Goal: Information Seeking & Learning: Check status

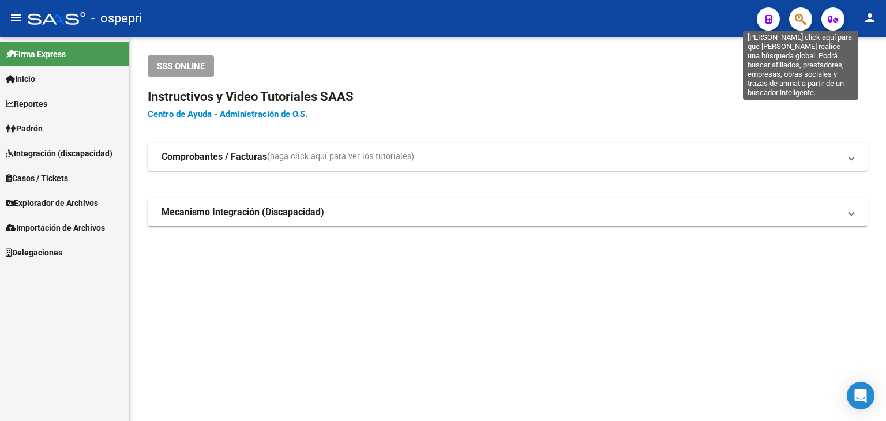
click at [803, 13] on icon "button" at bounding box center [801, 19] width 12 height 13
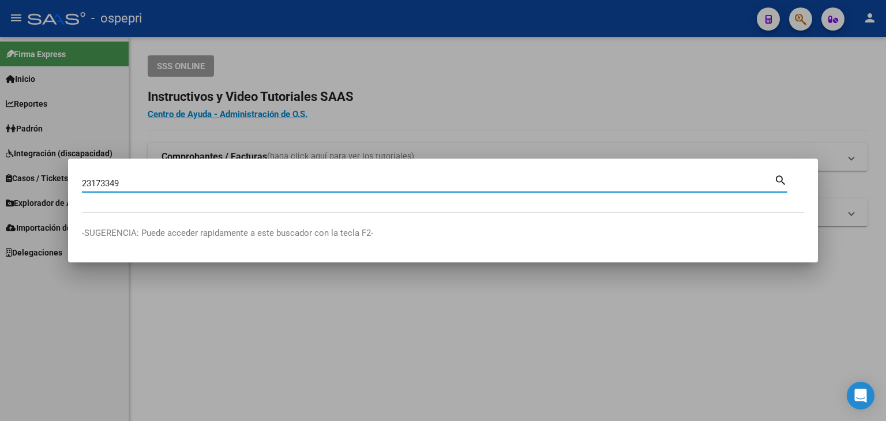
type input "23173349"
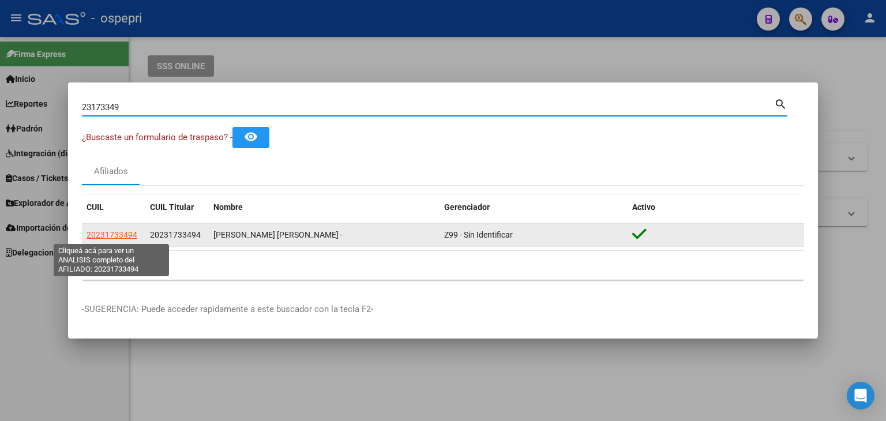
click at [115, 234] on span "20231733494" at bounding box center [112, 234] width 51 height 9
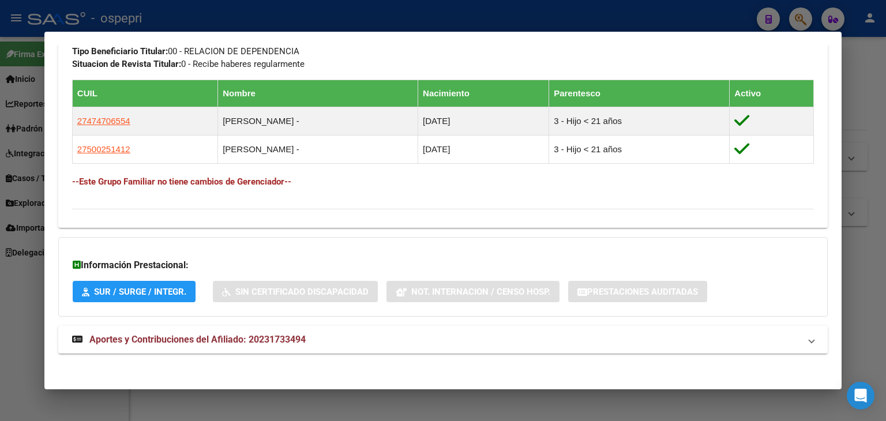
scroll to position [615, 0]
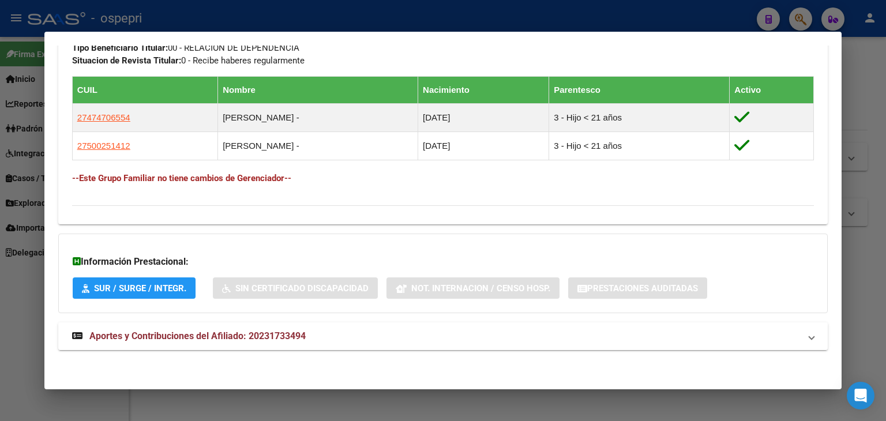
click at [273, 333] on span "Aportes y Contribuciones del Afiliado: 20231733494" at bounding box center [197, 336] width 216 height 11
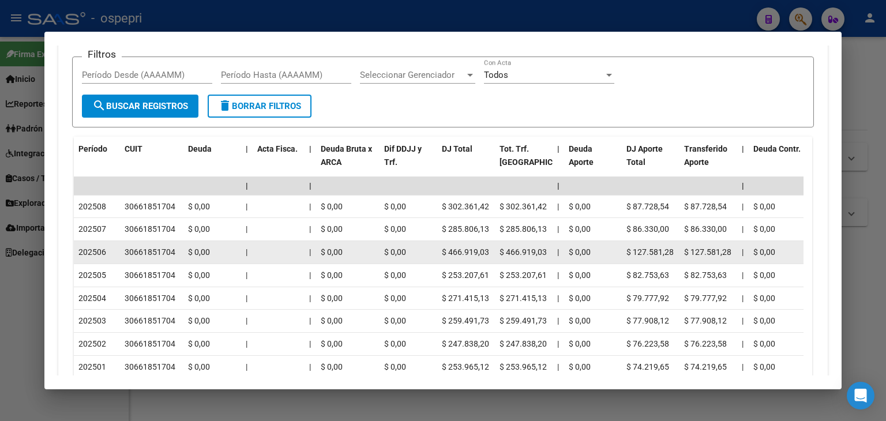
scroll to position [1019, 0]
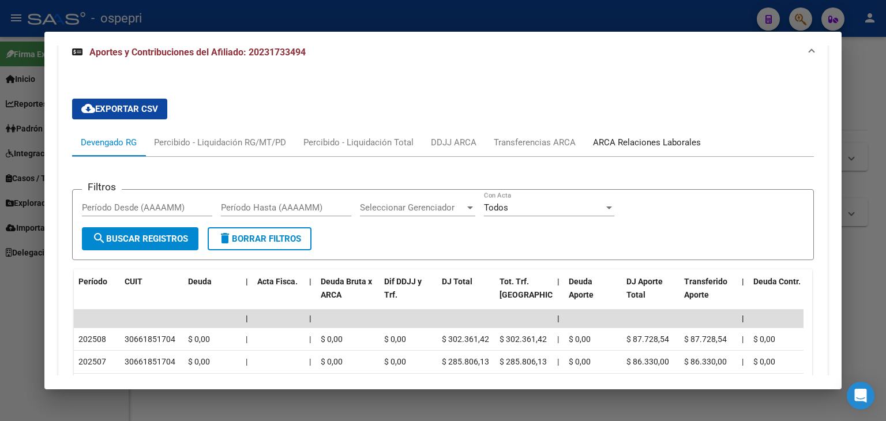
click at [654, 139] on div "ARCA Relaciones Laborales" at bounding box center [647, 142] width 108 height 13
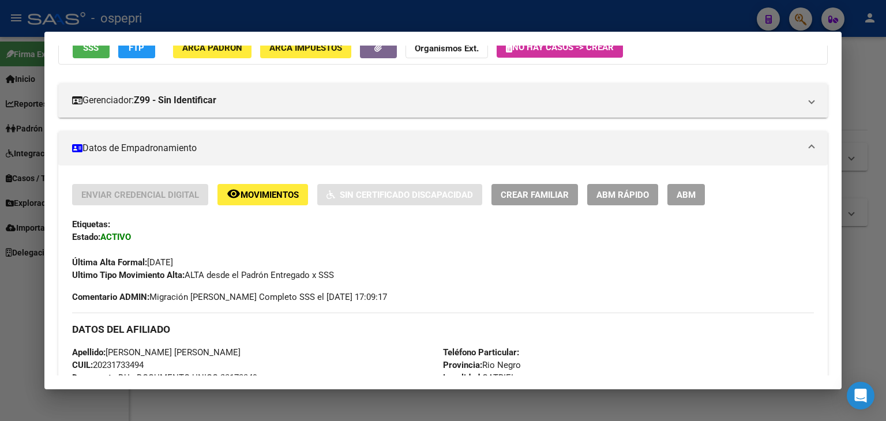
scroll to position [0, 0]
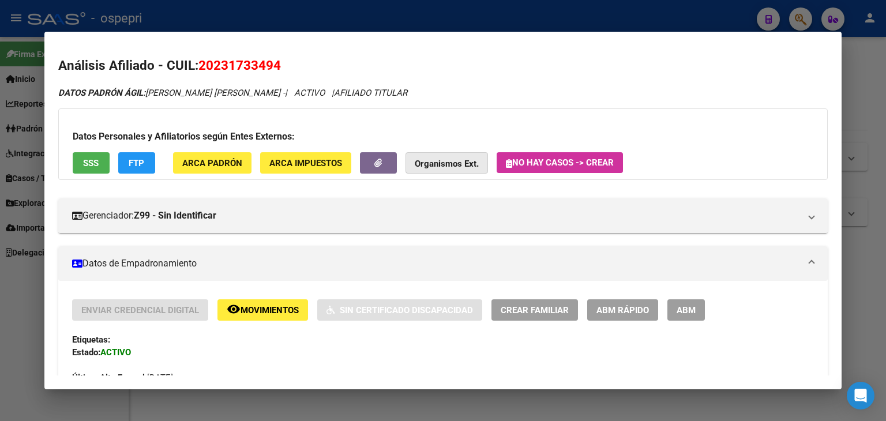
click at [425, 156] on button "Organismos Ext." at bounding box center [447, 162] width 83 height 21
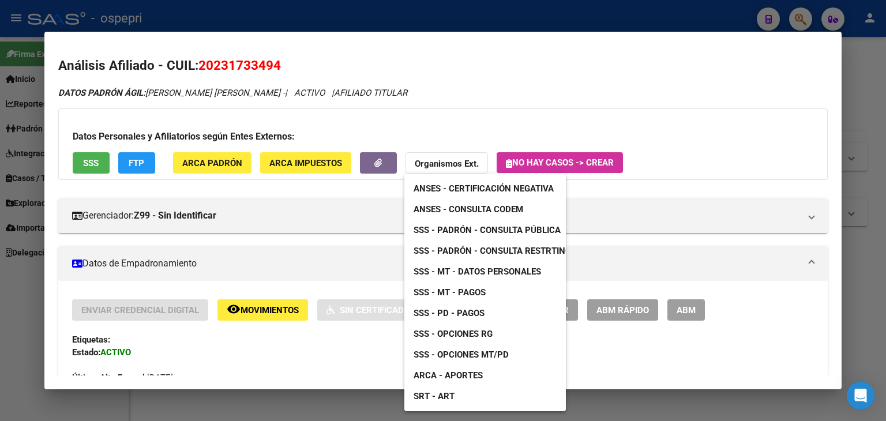
click at [436, 393] on span "SRT - ART" at bounding box center [434, 396] width 41 height 10
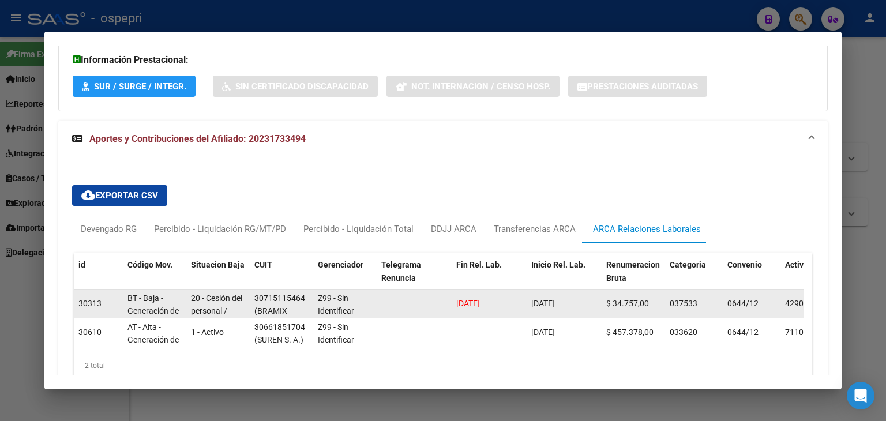
scroll to position [883, 0]
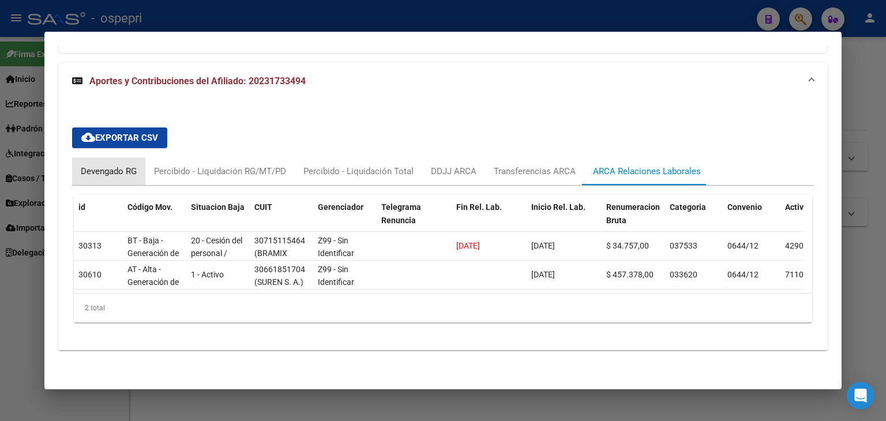
click at [102, 165] on div "Devengado RG" at bounding box center [109, 171] width 56 height 13
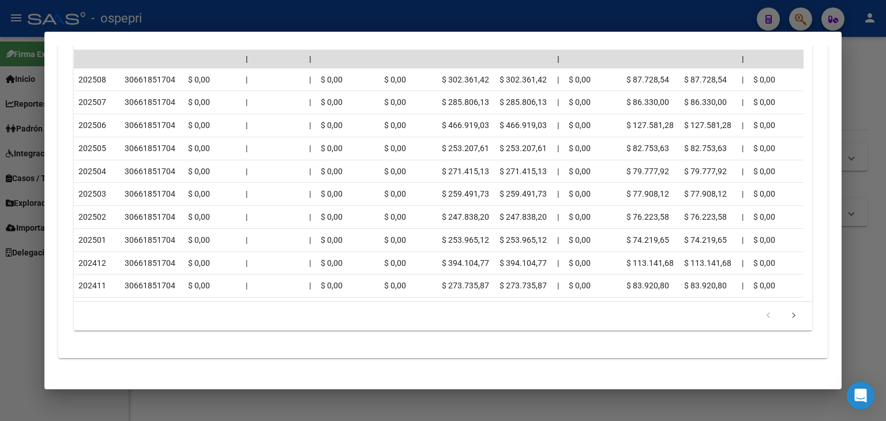
scroll to position [1178, 0]
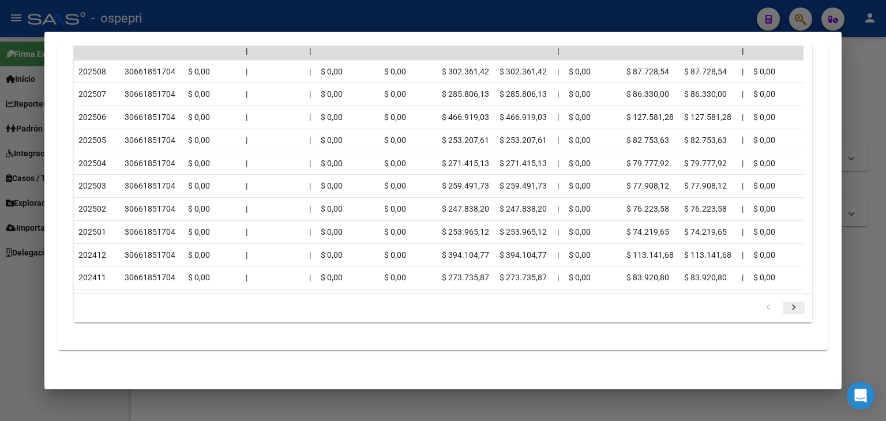
click at [786, 308] on icon "go to next page" at bounding box center [793, 309] width 15 height 14
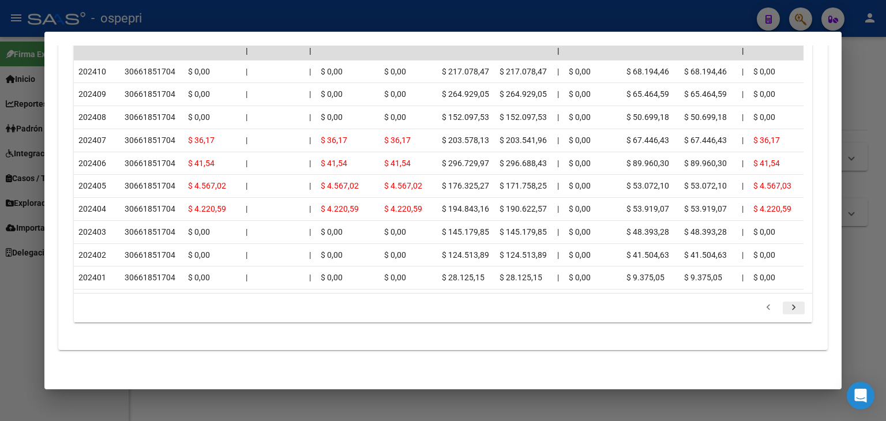
click at [786, 308] on icon "go to next page" at bounding box center [793, 309] width 15 height 14
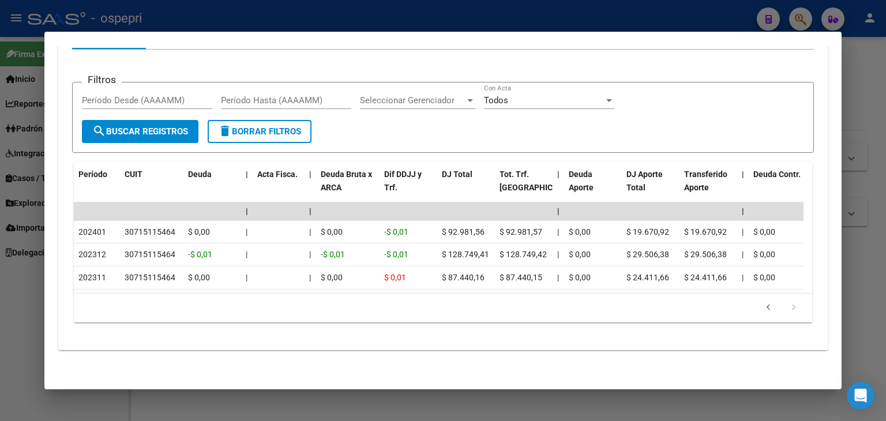
scroll to position [1018, 0]
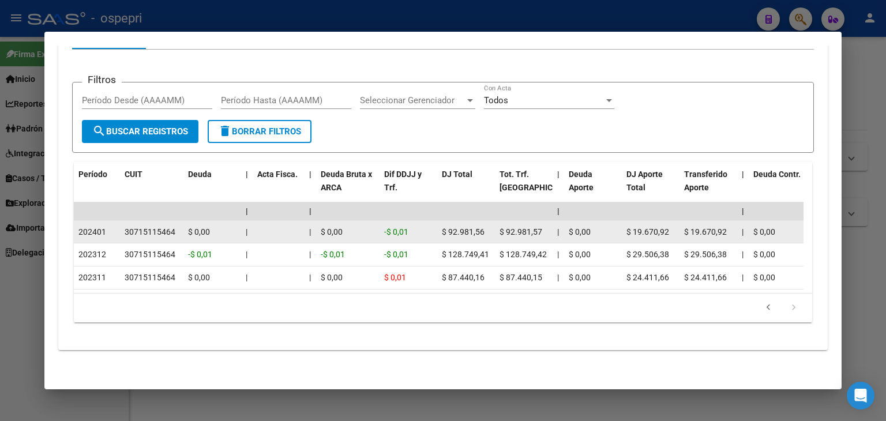
click at [153, 226] on div "30715115464" at bounding box center [150, 232] width 51 height 13
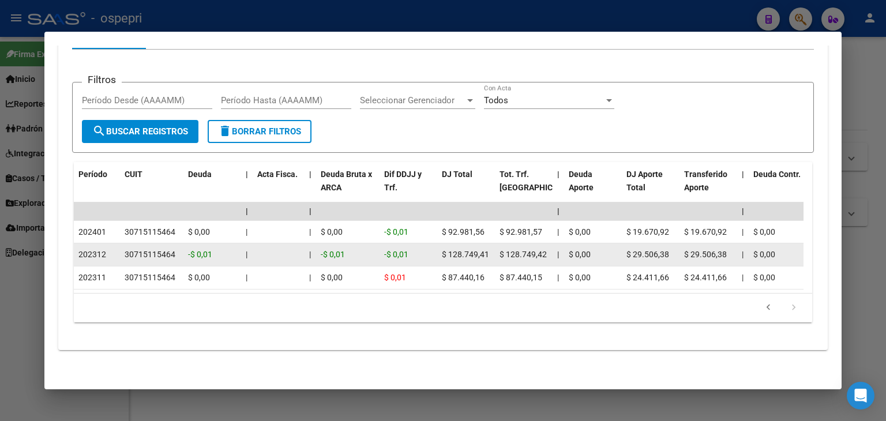
drag, startPoint x: 153, startPoint y: 224, endPoint x: 143, endPoint y: 237, distance: 16.0
click at [143, 244] on datatable-body-cell "30715115464" at bounding box center [151, 255] width 63 height 23
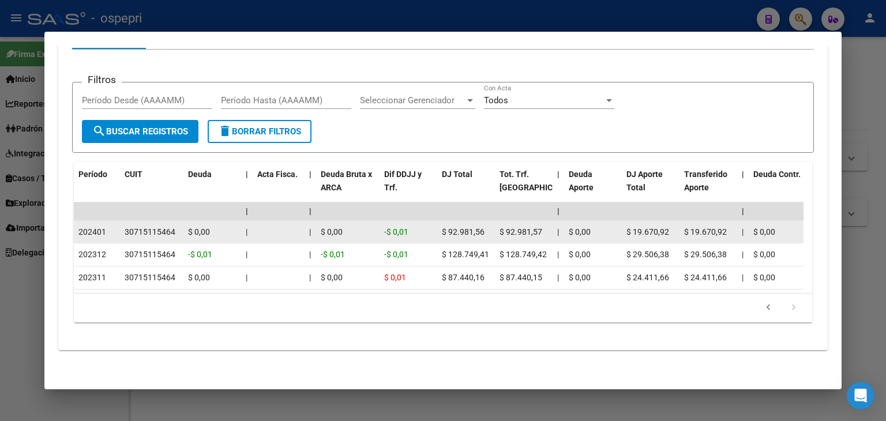
click at [145, 226] on div "30715115464" at bounding box center [150, 232] width 51 height 13
drag, startPoint x: 145, startPoint y: 224, endPoint x: 152, endPoint y: 229, distance: 7.8
click at [152, 229] on div "30715115464" at bounding box center [150, 232] width 51 height 13
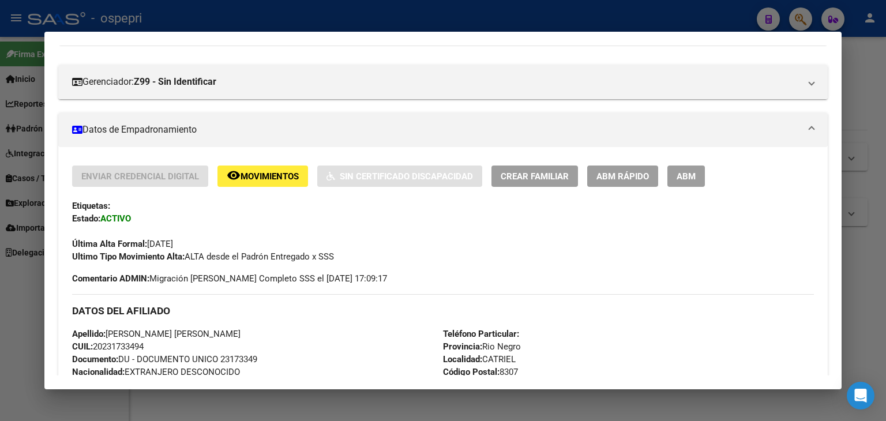
scroll to position [76, 0]
